Goal: Transaction & Acquisition: Subscribe to service/newsletter

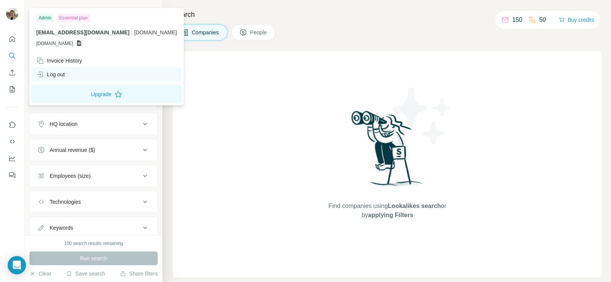
click at [49, 74] on div "Log out" at bounding box center [50, 75] width 29 height 8
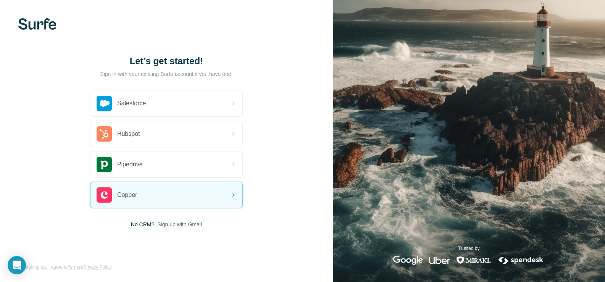
click at [185, 227] on span "Sign up with Gmail" at bounding box center [179, 225] width 45 height 8
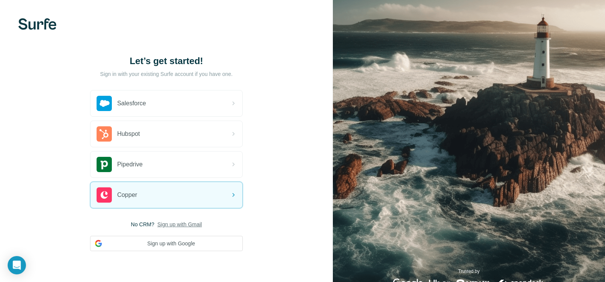
click at [196, 223] on span "Sign up with Gmail" at bounding box center [179, 225] width 45 height 8
click at [180, 245] on button "Sign up with Google" at bounding box center [166, 243] width 153 height 15
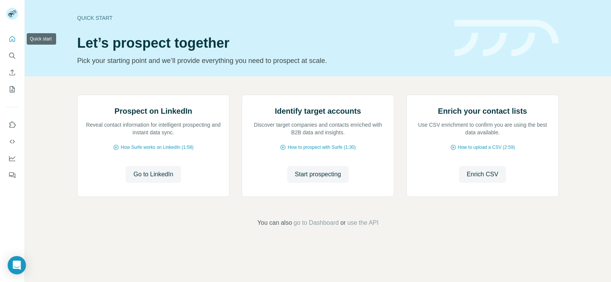
click at [11, 43] on button "Quick start" at bounding box center [12, 39] width 12 height 14
click at [12, 42] on icon "Quick start" at bounding box center [12, 39] width 8 height 8
click at [12, 41] on icon "Quick start" at bounding box center [12, 39] width 8 height 8
click at [16, 59] on icon "Search" at bounding box center [12, 56] width 8 height 8
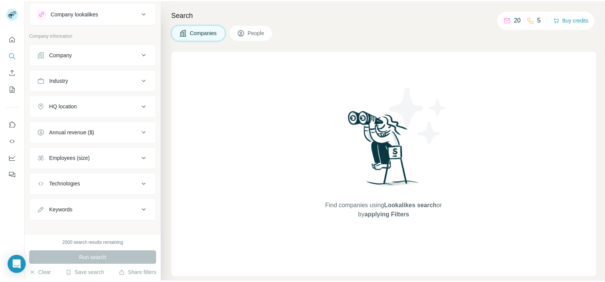
scroll to position [25, 0]
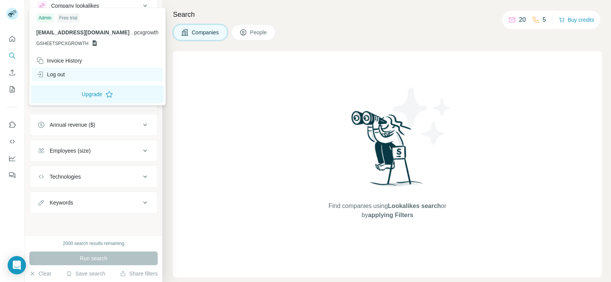
click at [52, 74] on div "Log out" at bounding box center [50, 75] width 29 height 8
